Goal: Information Seeking & Learning: Learn about a topic

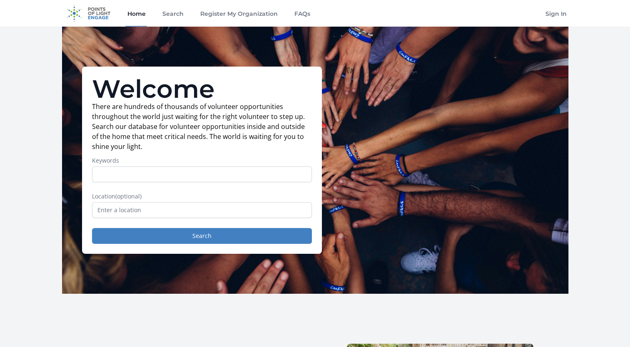
click at [356, 93] on div "Welcome There are hundreds of thousands of volunteer opportunities throughout t…" at bounding box center [315, 160] width 506 height 267
click at [182, 174] on input "Keywords" at bounding box center [202, 174] width 220 height 16
type input "animals"
click at [168, 207] on input "text" at bounding box center [202, 210] width 220 height 16
type input "[GEOGRAPHIC_DATA], [GEOGRAPHIC_DATA]"
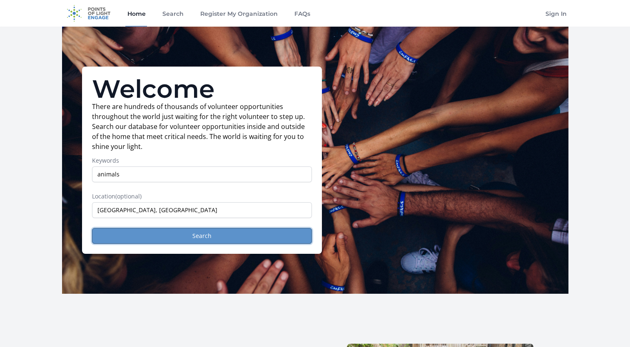
click at [167, 236] on button "Search" at bounding box center [202, 236] width 220 height 16
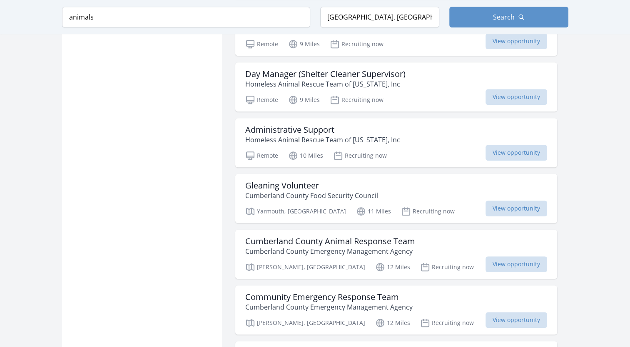
scroll to position [583, 0]
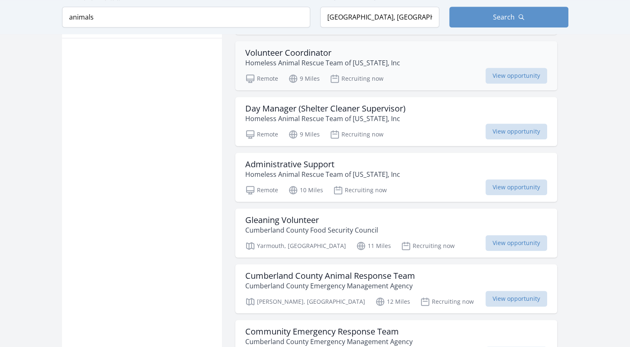
click at [311, 51] on h3 "Volunteer Coordinator" at bounding box center [322, 53] width 155 height 10
